Goal: Find specific page/section: Find specific page/section

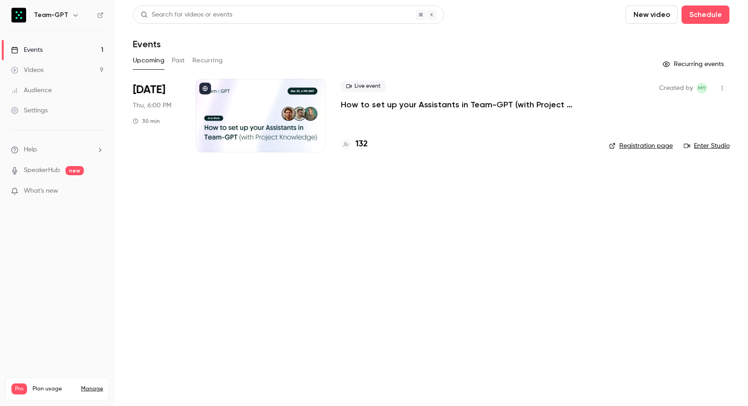
click at [358, 143] on h4 "132" at bounding box center [362, 144] width 12 height 12
